Goal: Task Accomplishment & Management: Manage account settings

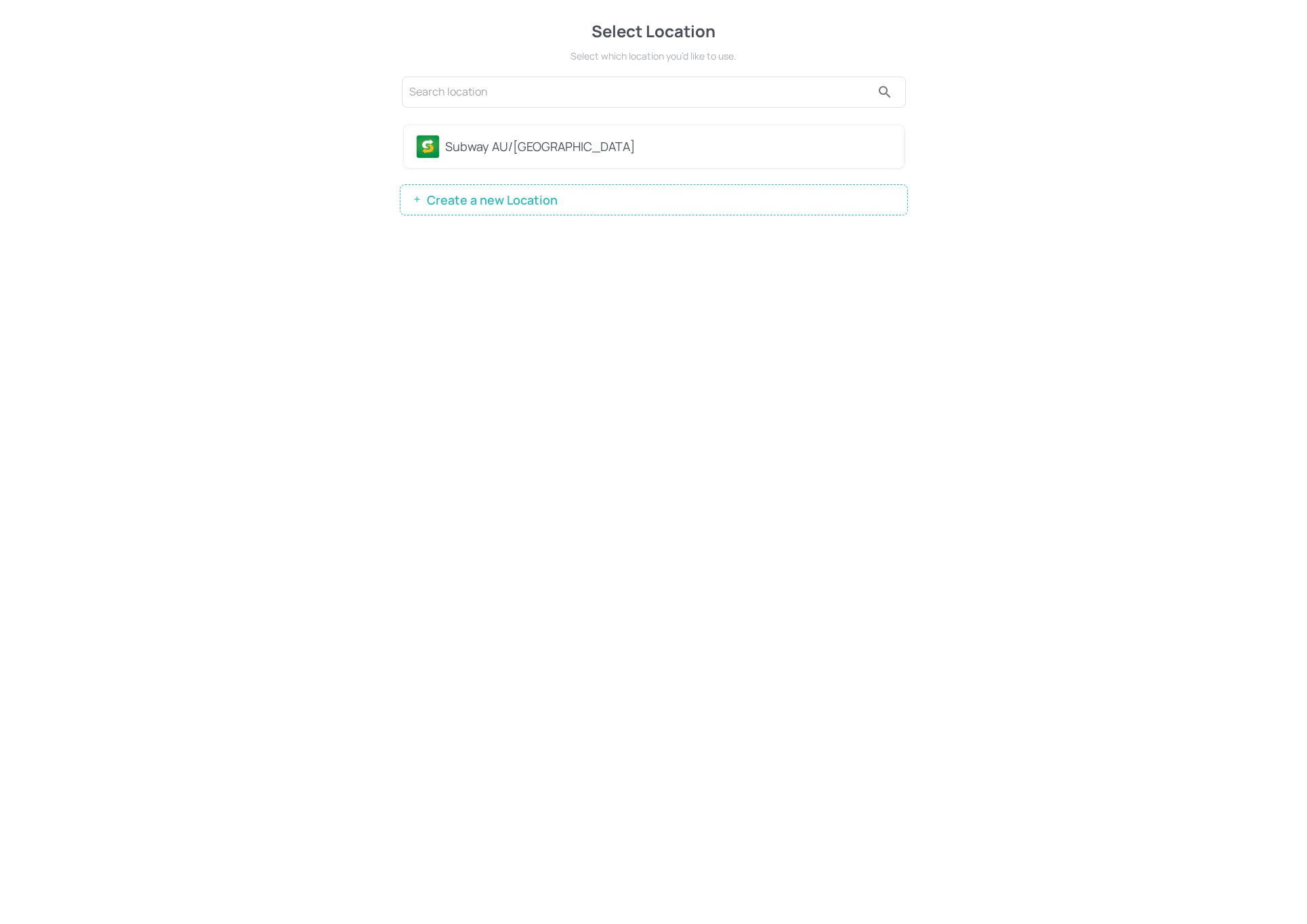
click at [535, 153] on div "Subway AU/[GEOGRAPHIC_DATA]" at bounding box center [669, 147] width 447 height 19
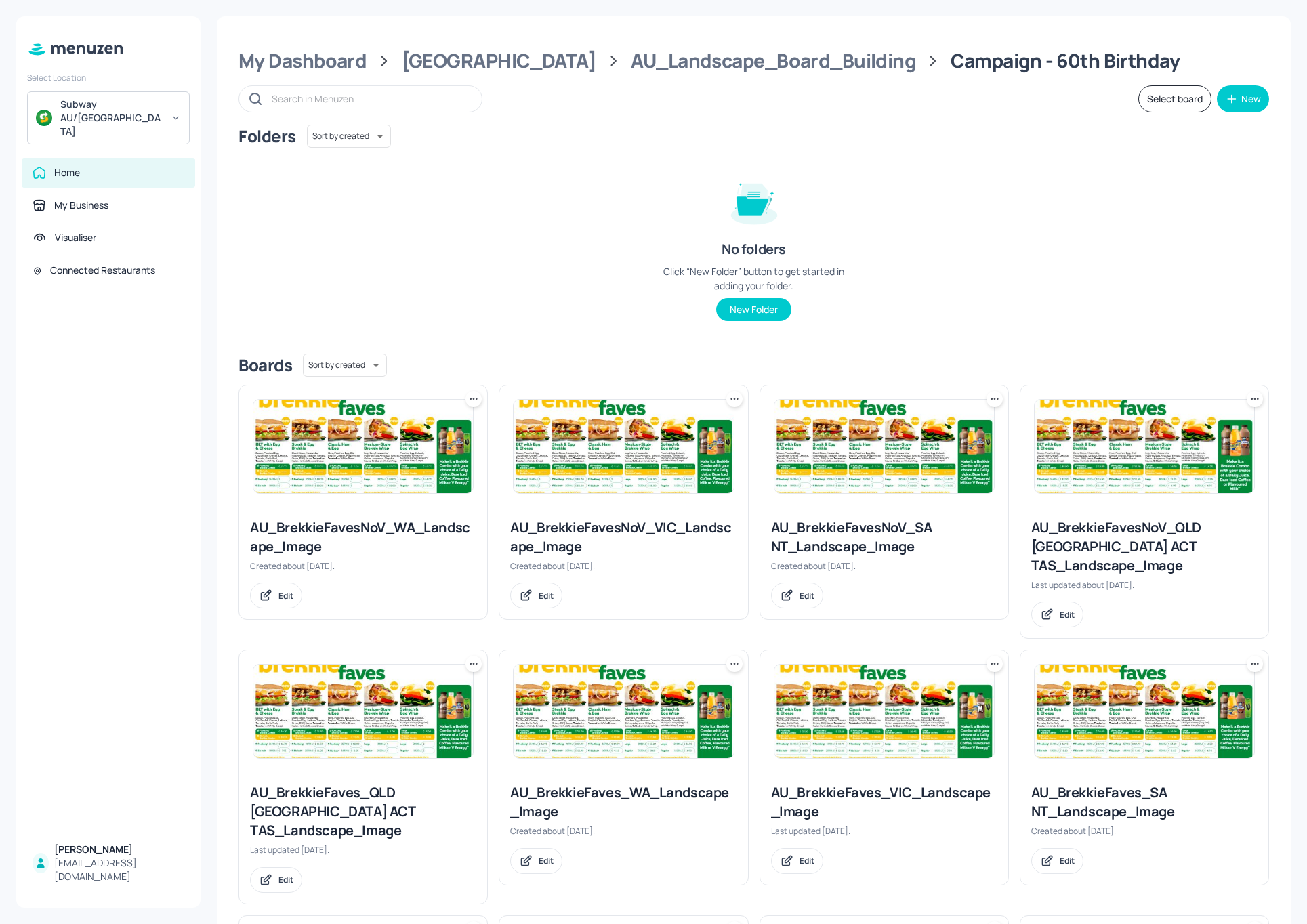
click at [1070, 499] on div at bounding box center [1144, 446] width 248 height 122
click at [1084, 442] on img at bounding box center [1144, 446] width 220 height 93
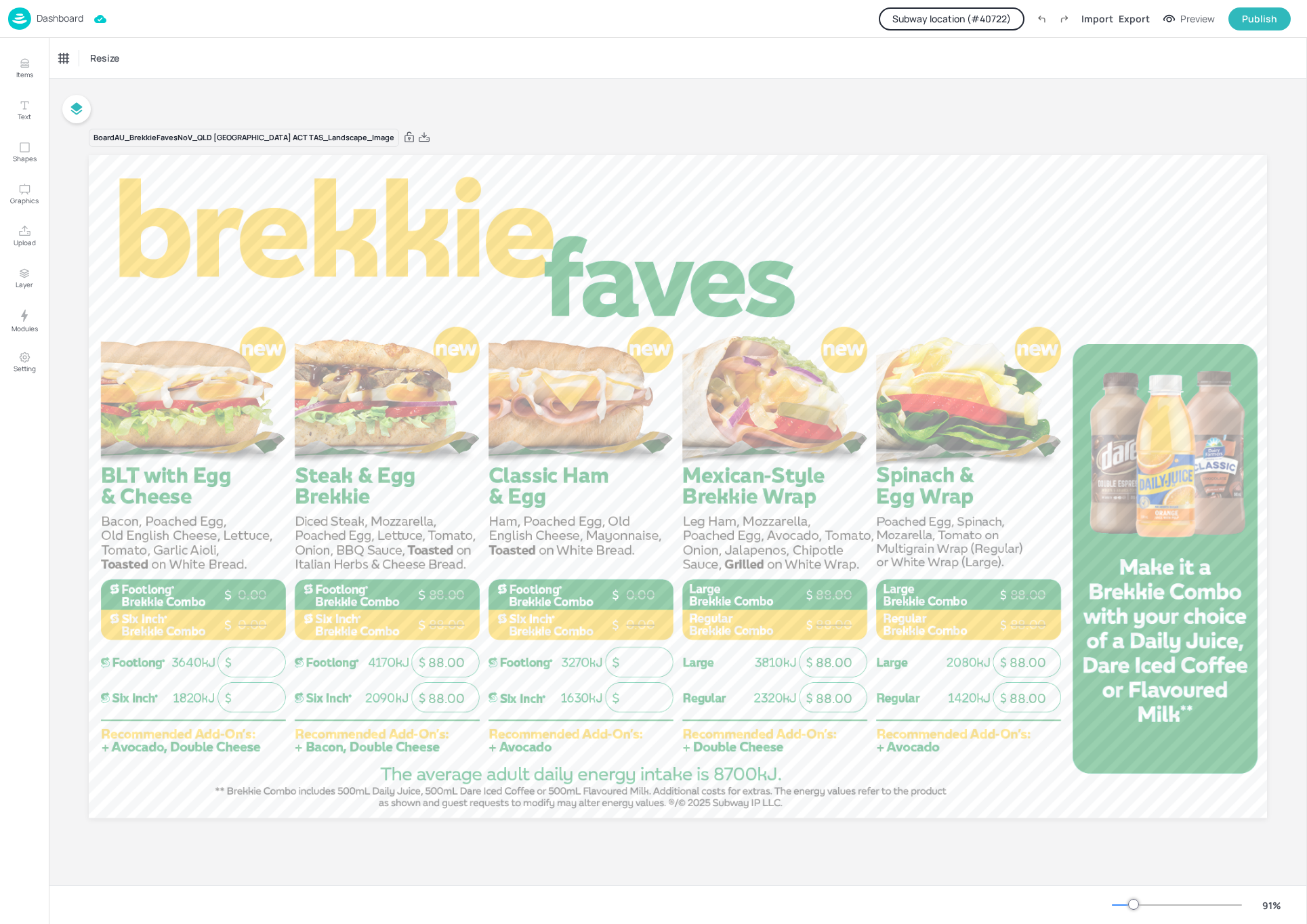
click at [996, 28] on button "Subway location (# 40722 )" at bounding box center [952, 19] width 146 height 23
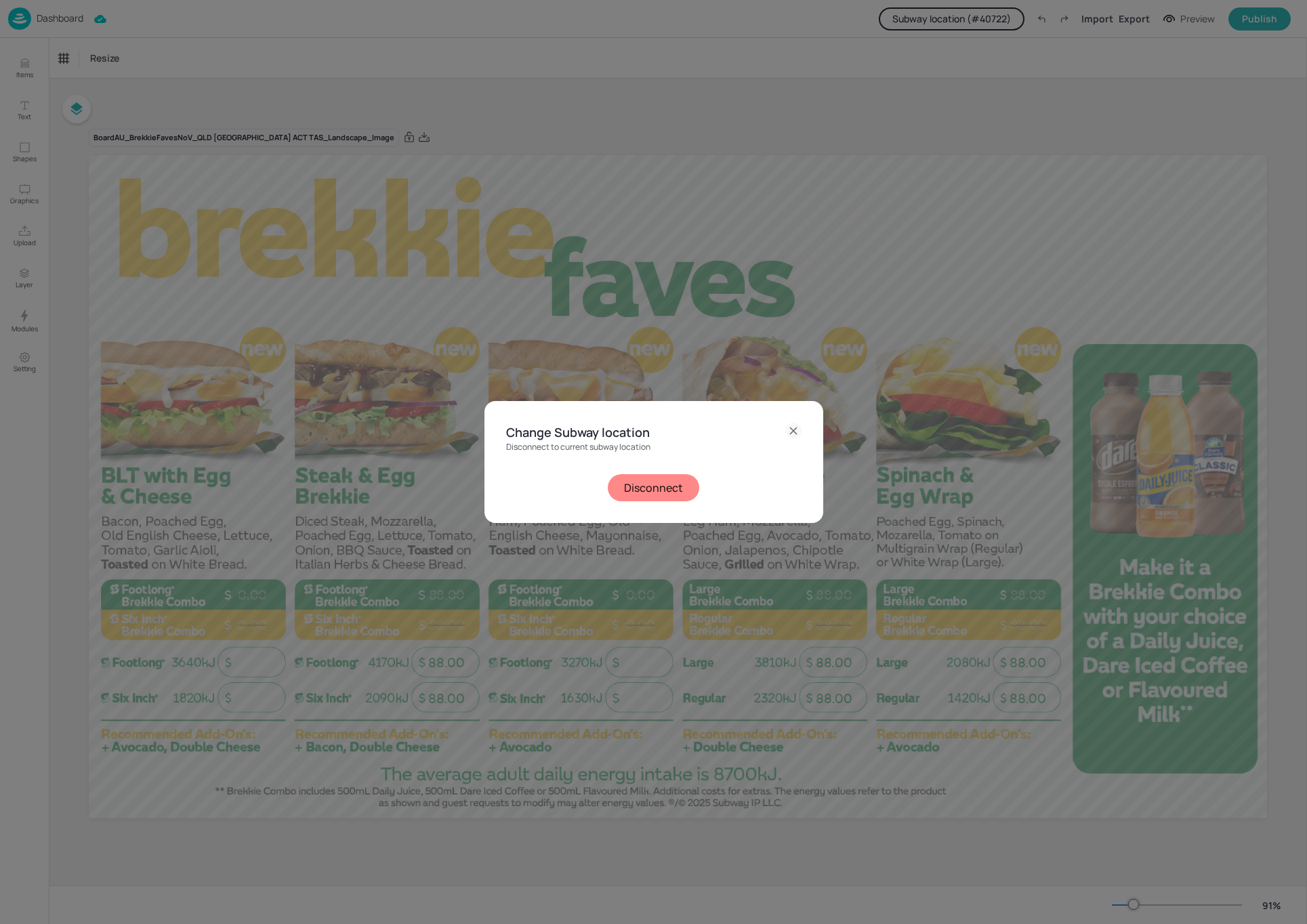
click at [652, 495] on button "Disconnect" at bounding box center [654, 488] width 92 height 27
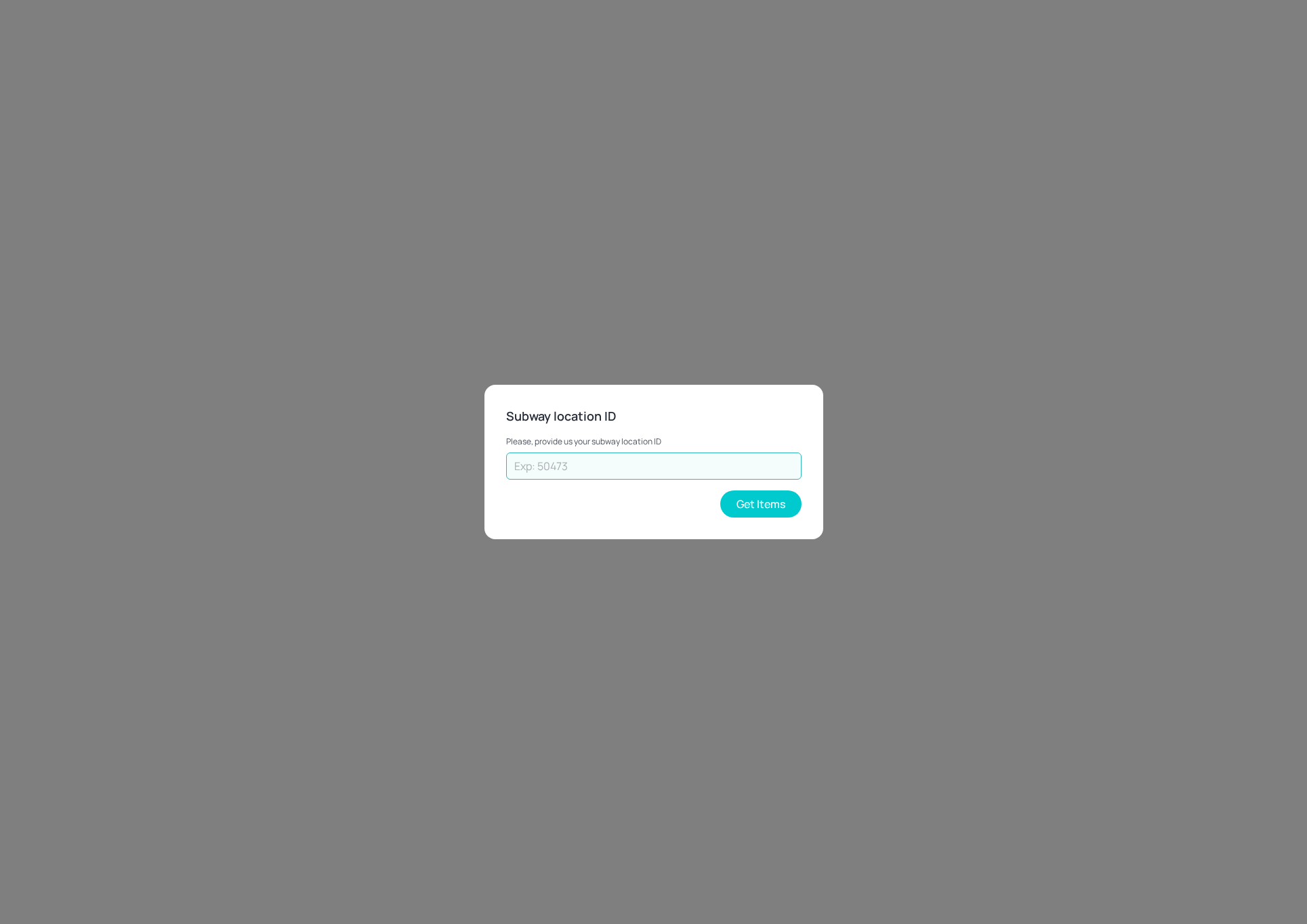
click at [651, 462] on input "text" at bounding box center [654, 466] width 296 height 27
type input "52006"
click at [755, 516] on button "Get Items" at bounding box center [760, 504] width 81 height 27
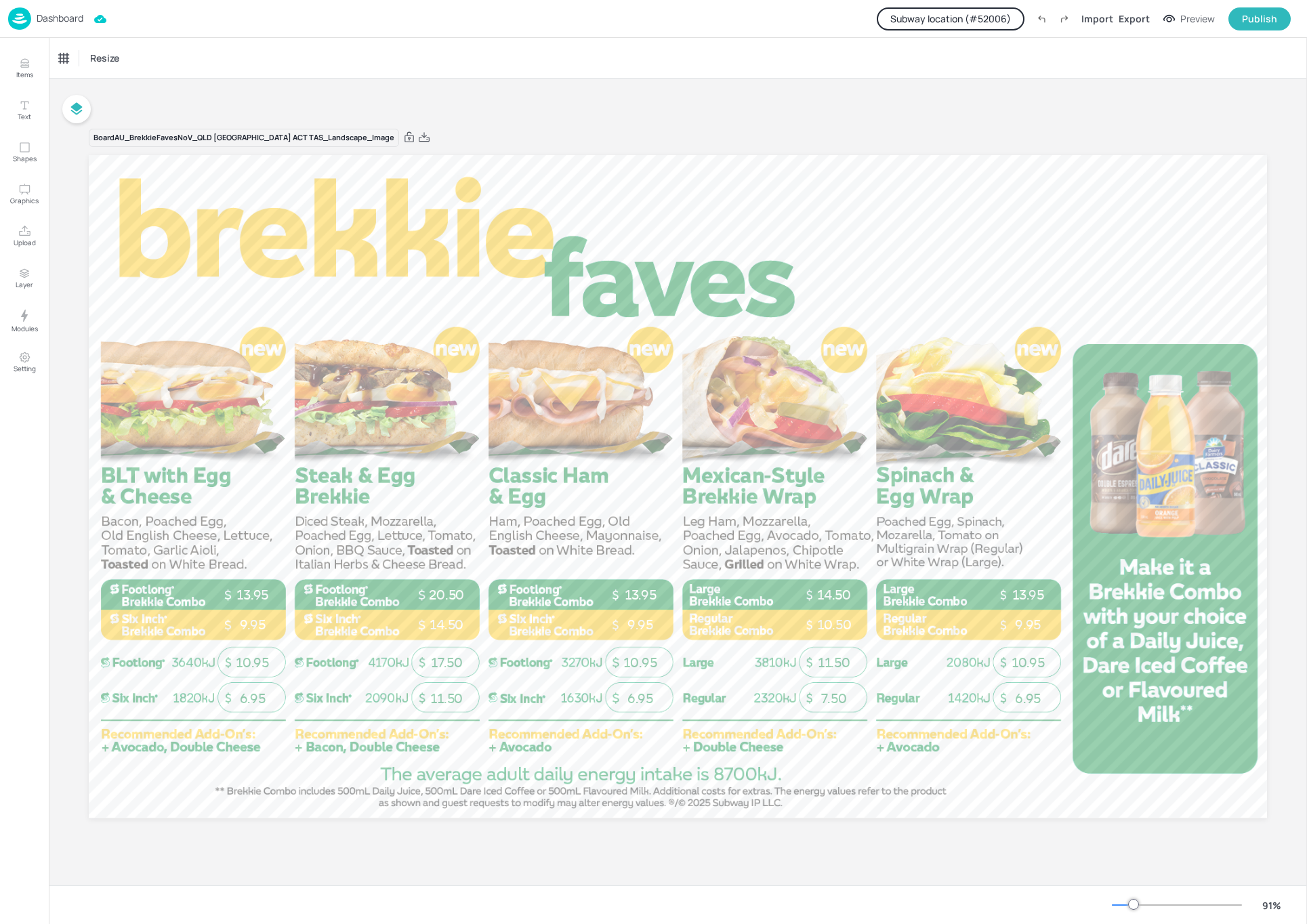
click at [48, 18] on p "Dashboard" at bounding box center [60, 18] width 47 height 10
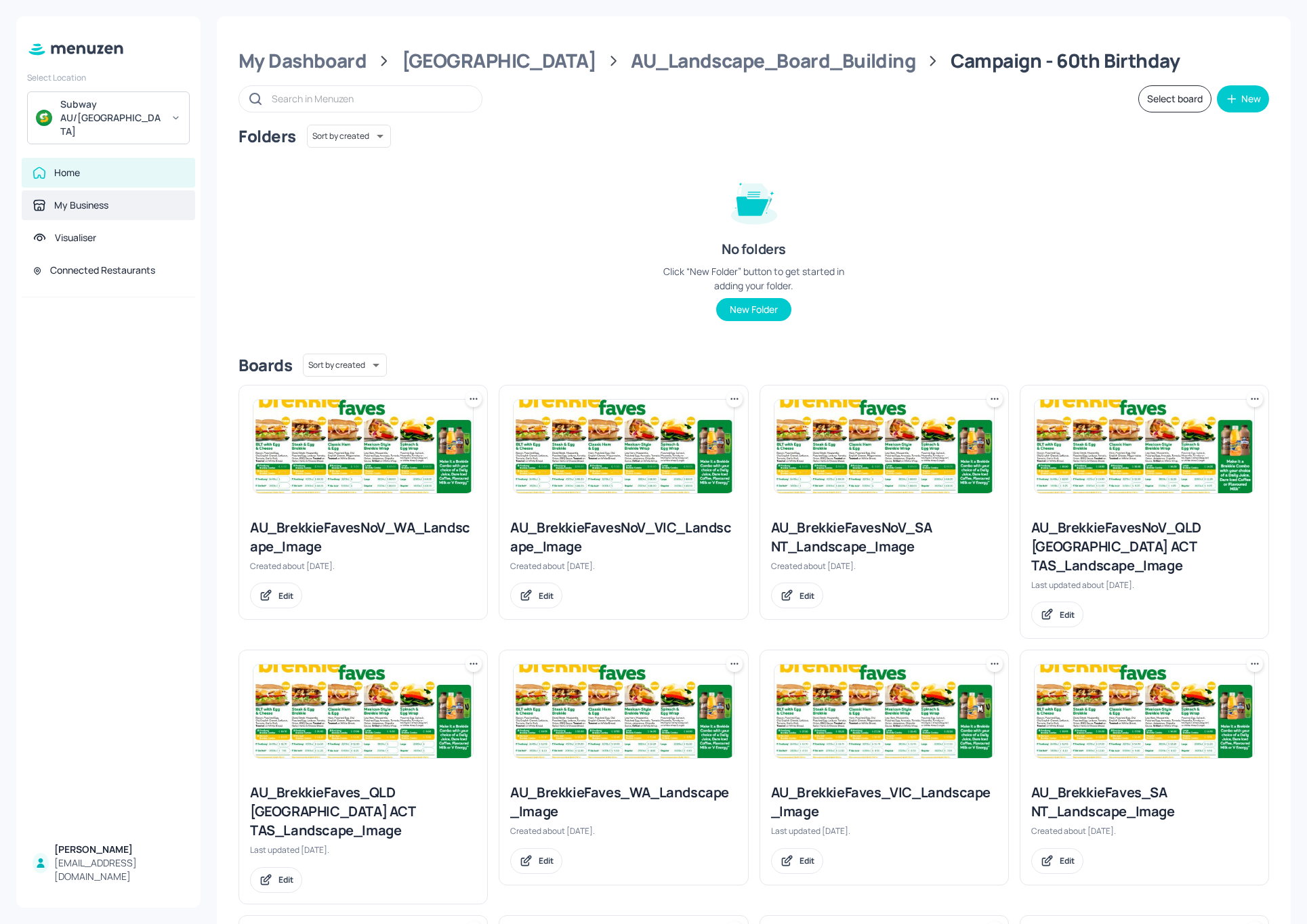
click at [81, 199] on div "My Business" at bounding box center [81, 205] width 54 height 13
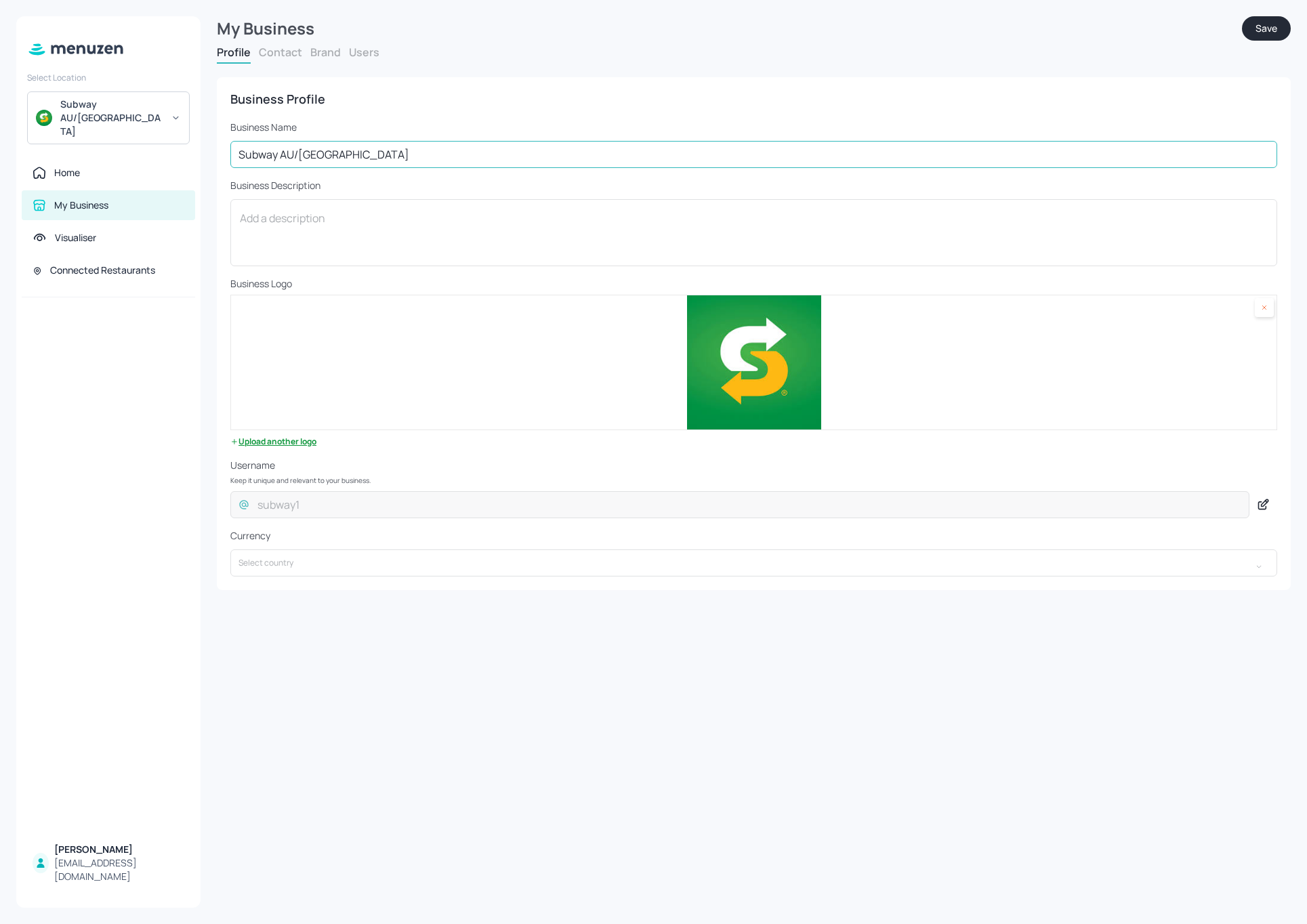
click at [273, 152] on input "Subway AU/[GEOGRAPHIC_DATA]" at bounding box center [754, 154] width 1047 height 27
click at [78, 158] on div "Home" at bounding box center [108, 172] width 174 height 29
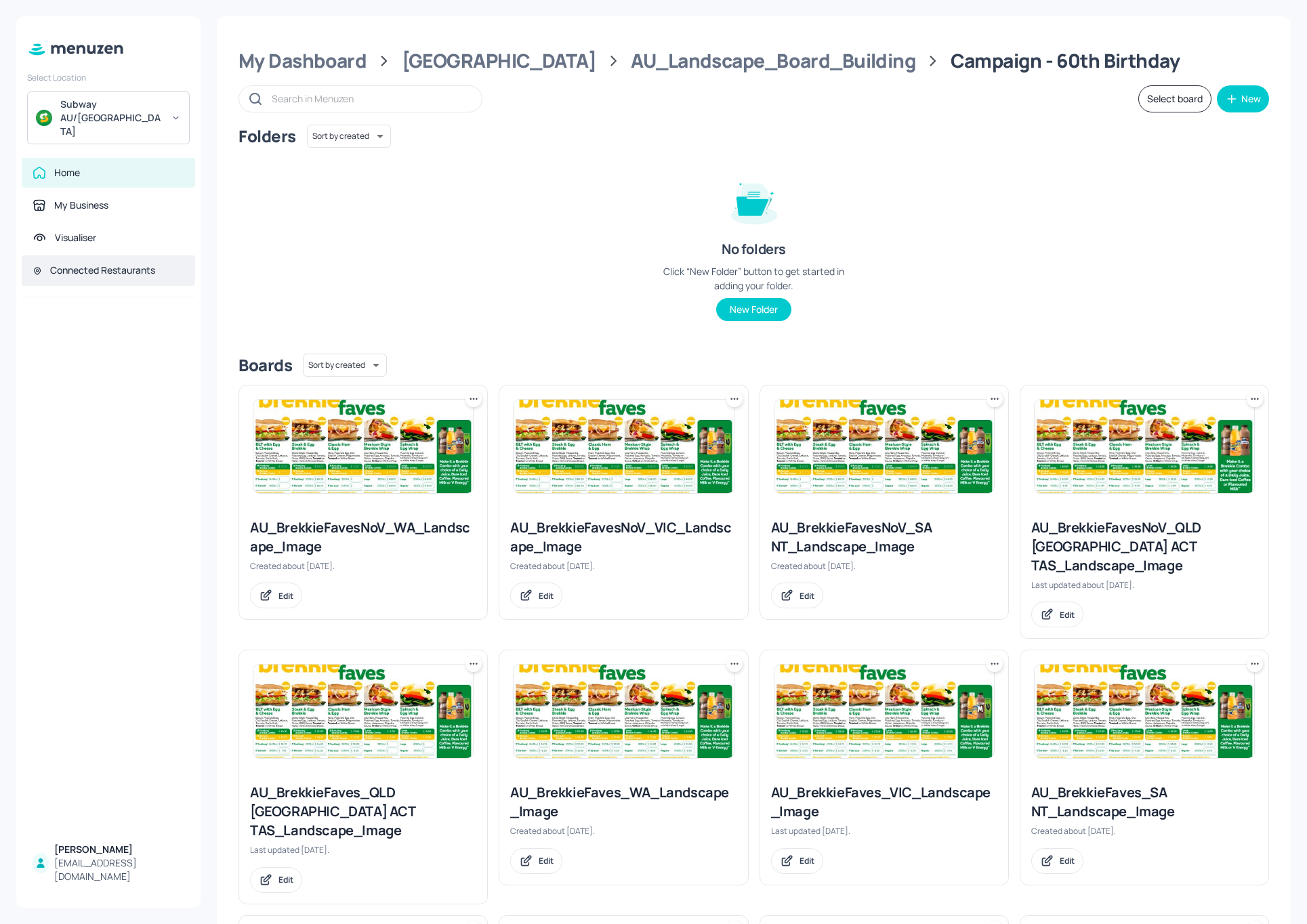
click at [93, 263] on div "Connected Restaurants" at bounding box center [102, 270] width 105 height 13
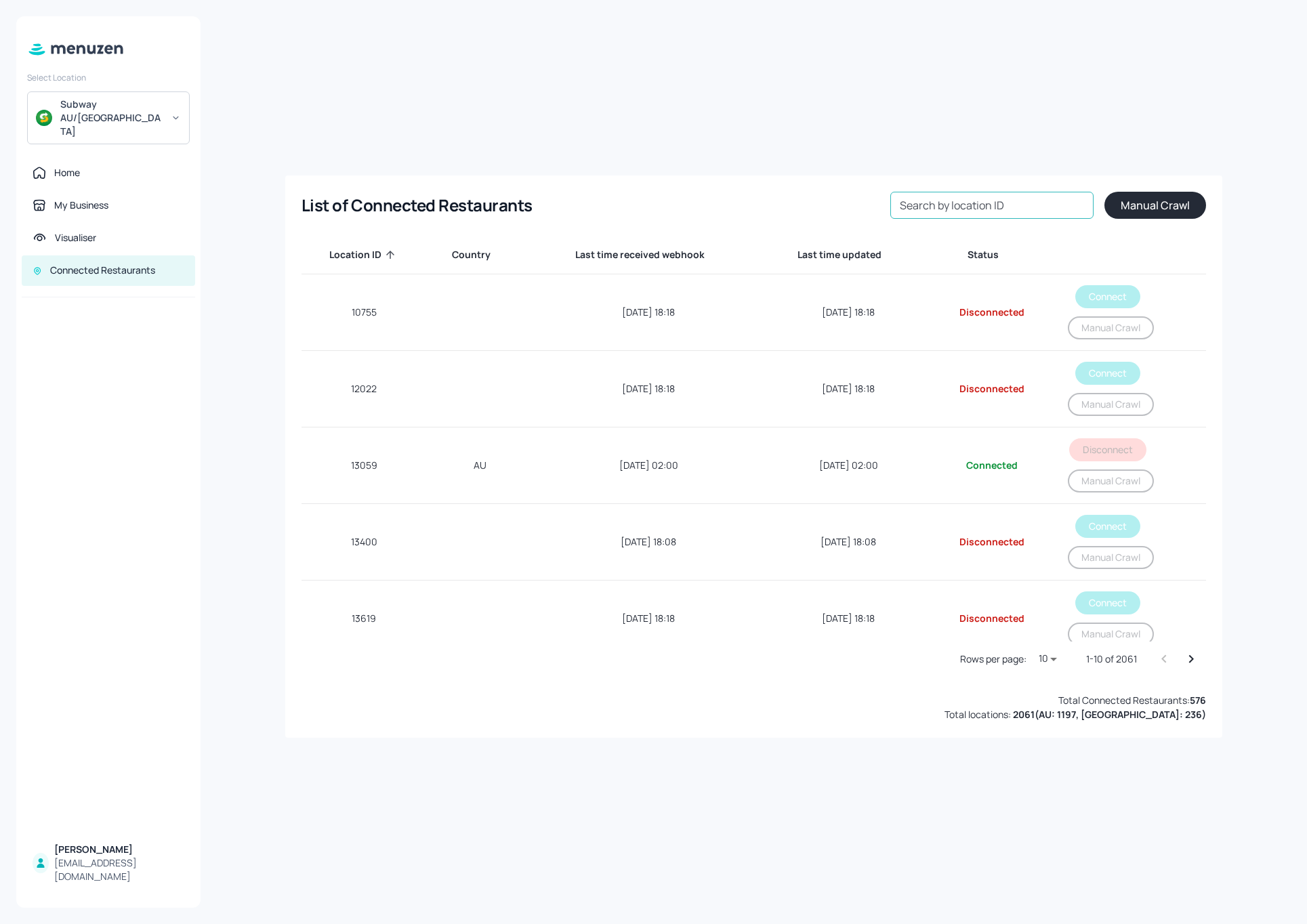
click at [994, 215] on input "Search by location ID" at bounding box center [992, 205] width 203 height 27
click at [753, 100] on div "List of Connected Restaurants Search by location ID Search by location ID Manua…" at bounding box center [754, 462] width 1074 height 892
